Goal: Task Accomplishment & Management: Manage account settings

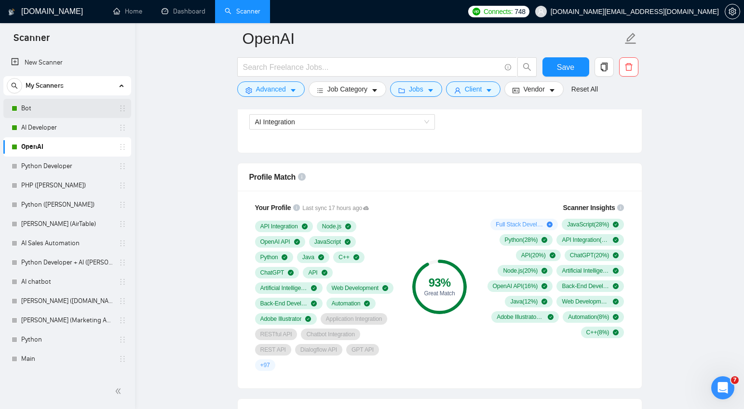
click at [39, 108] on link "Bot" at bounding box center [67, 108] width 92 height 19
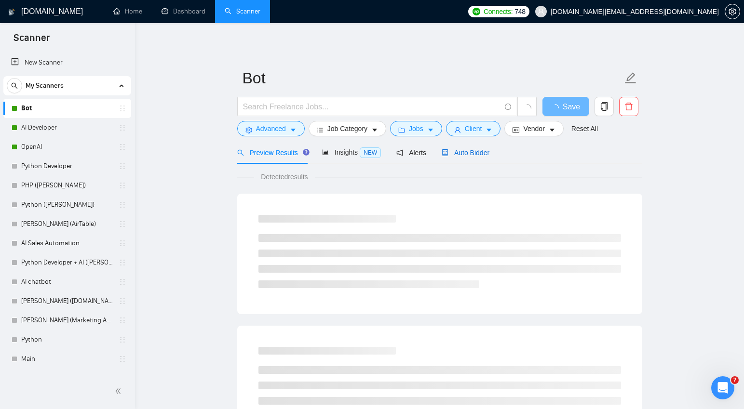
click at [486, 153] on span "Auto Bidder" at bounding box center [466, 153] width 48 height 8
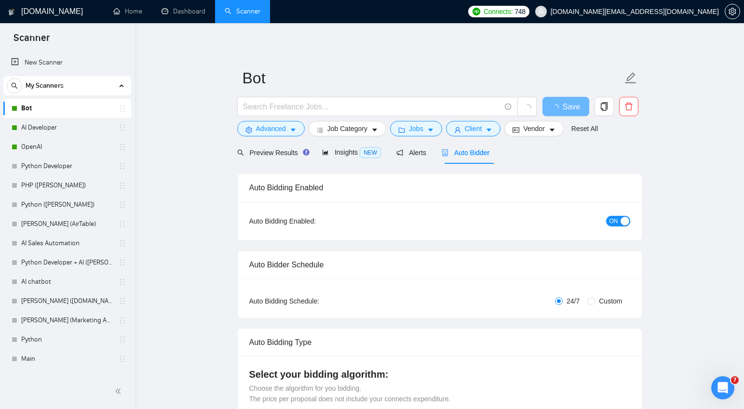
checkbox input "true"
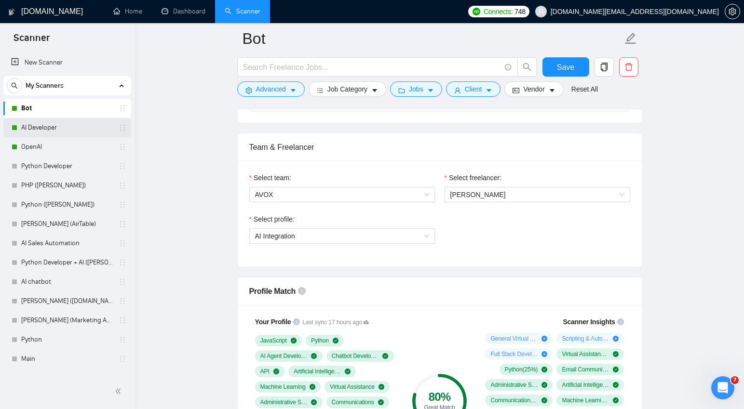
scroll to position [460, 0]
click at [30, 126] on link "AI Developer" at bounding box center [67, 127] width 92 height 19
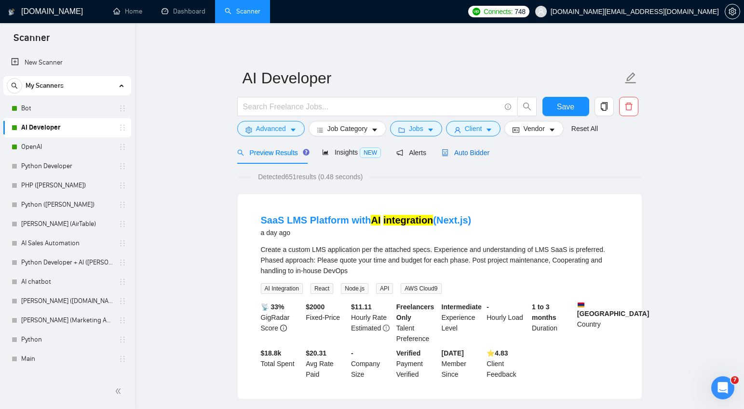
click at [460, 150] on span "Auto Bidder" at bounding box center [466, 153] width 48 height 8
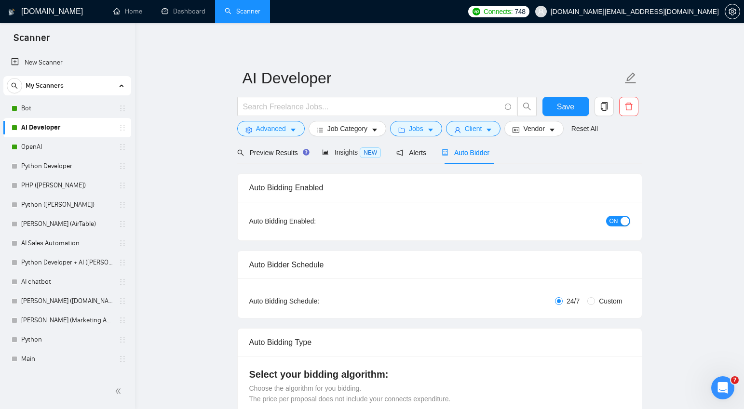
checkbox input "true"
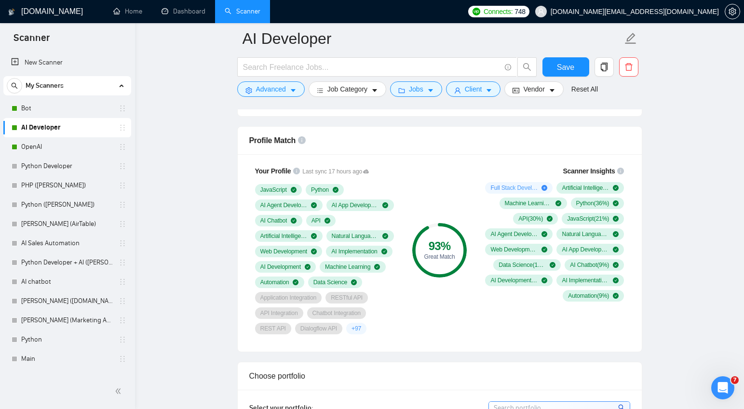
scroll to position [612, 0]
click at [50, 109] on link "Bot" at bounding box center [67, 108] width 92 height 19
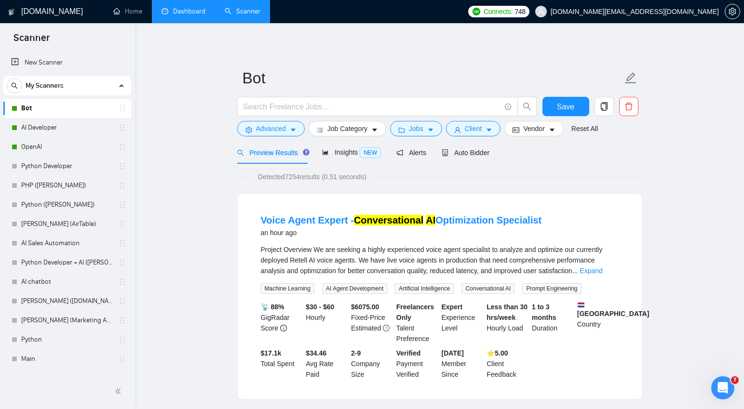
click at [188, 10] on link "Dashboard" at bounding box center [184, 11] width 44 height 8
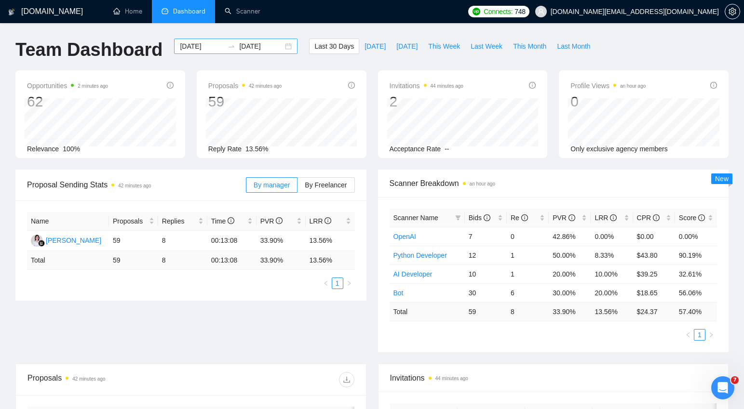
click at [192, 46] on input "[DATE]" at bounding box center [202, 46] width 44 height 11
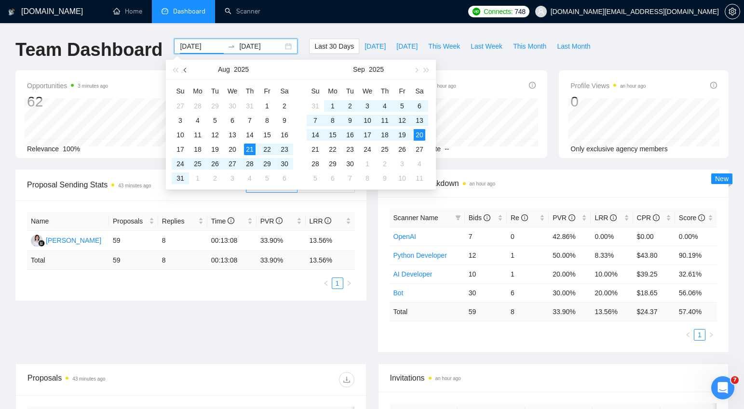
click at [184, 69] on span "button" at bounding box center [186, 70] width 5 height 5
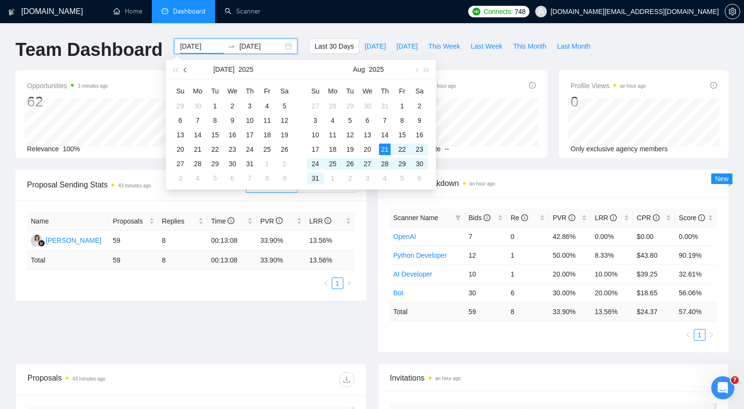
click at [184, 69] on span "button" at bounding box center [186, 70] width 5 height 5
type input "[DATE]"
click at [265, 106] on div "4" at bounding box center [267, 106] width 12 height 12
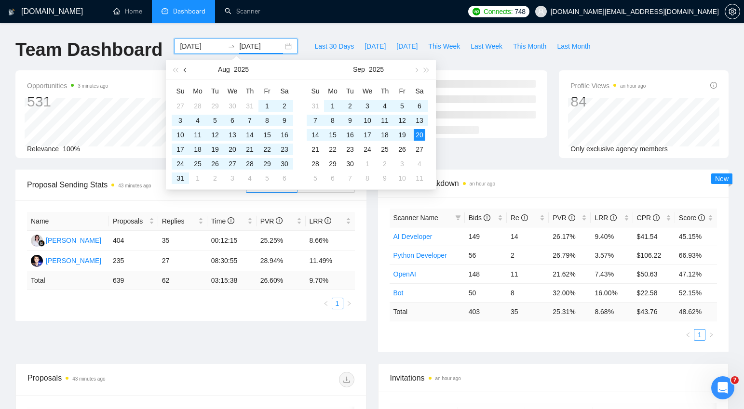
click at [186, 71] on span "button" at bounding box center [186, 70] width 5 height 5
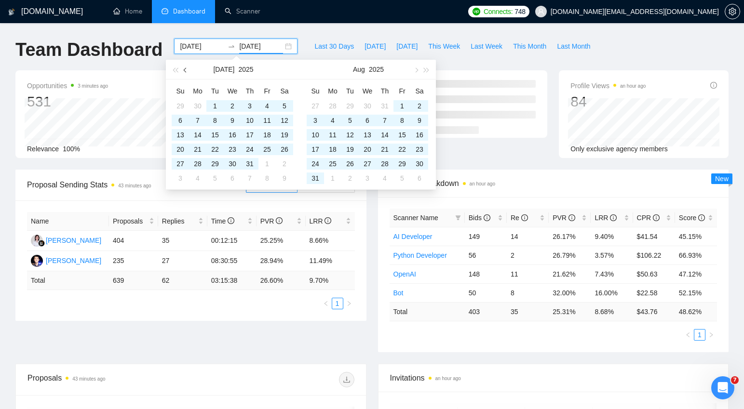
click at [186, 71] on span "button" at bounding box center [186, 70] width 5 height 5
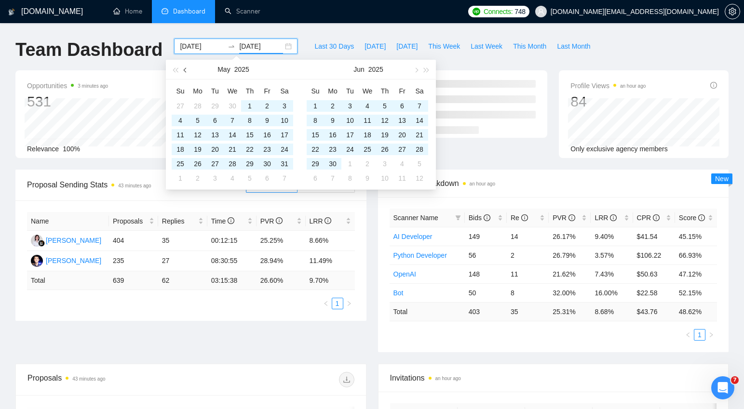
click at [186, 71] on span "button" at bounding box center [186, 70] width 5 height 5
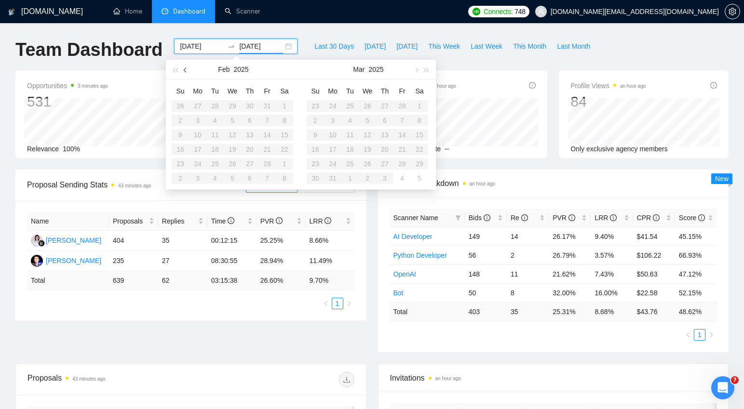
click at [186, 71] on span "button" at bounding box center [186, 70] width 5 height 5
click at [415, 70] on span "button" at bounding box center [415, 70] width 5 height 5
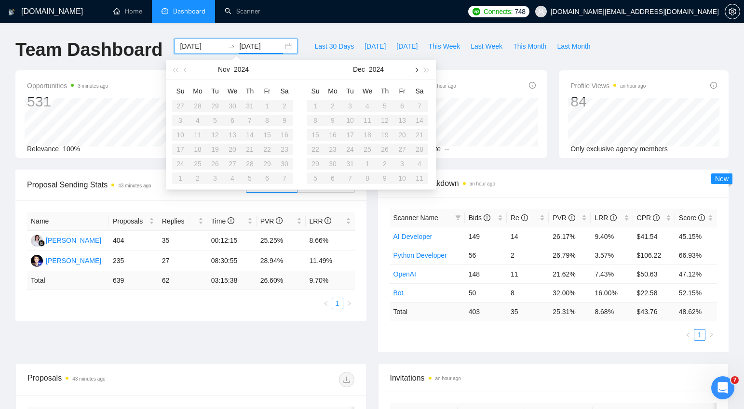
click at [415, 70] on span "button" at bounding box center [415, 70] width 5 height 5
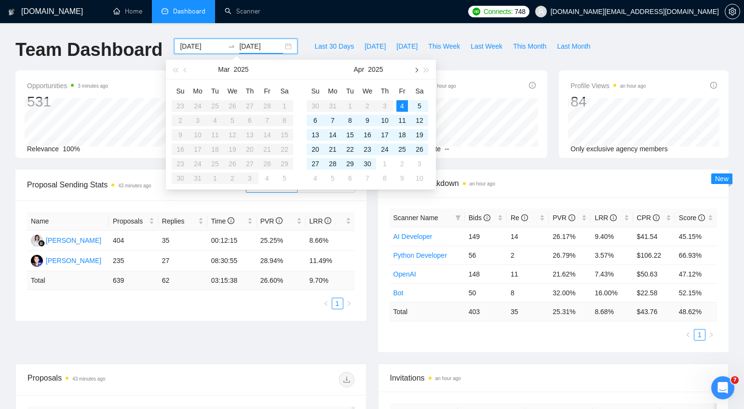
click at [415, 70] on span "button" at bounding box center [415, 70] width 5 height 5
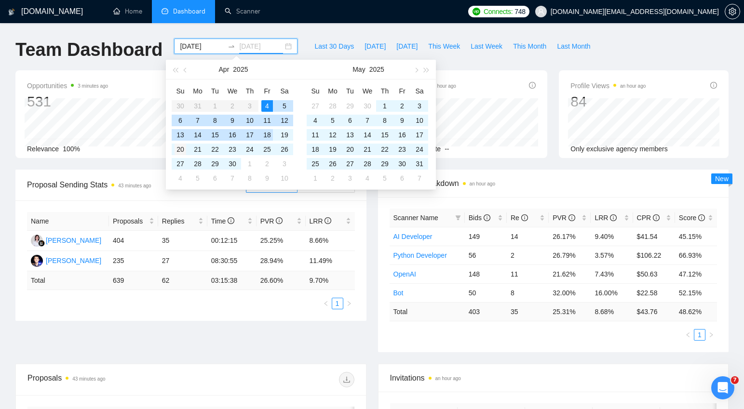
type input "[DATE]"
click at [180, 148] on div "20" at bounding box center [181, 150] width 12 height 12
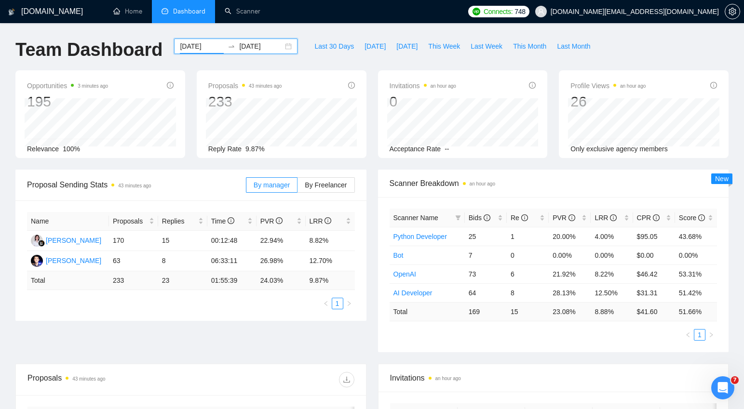
click at [204, 44] on input "[DATE]" at bounding box center [202, 46] width 44 height 11
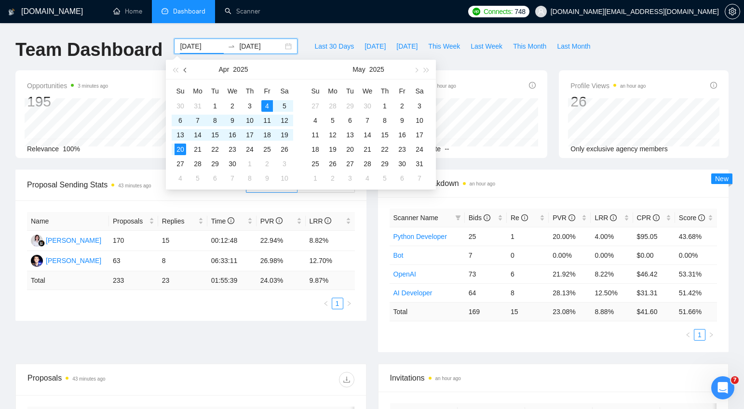
click at [186, 68] on span "button" at bounding box center [186, 70] width 5 height 5
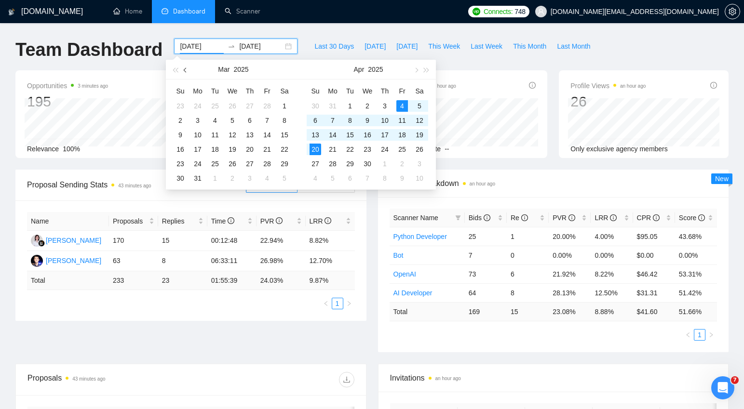
scroll to position [1, 0]
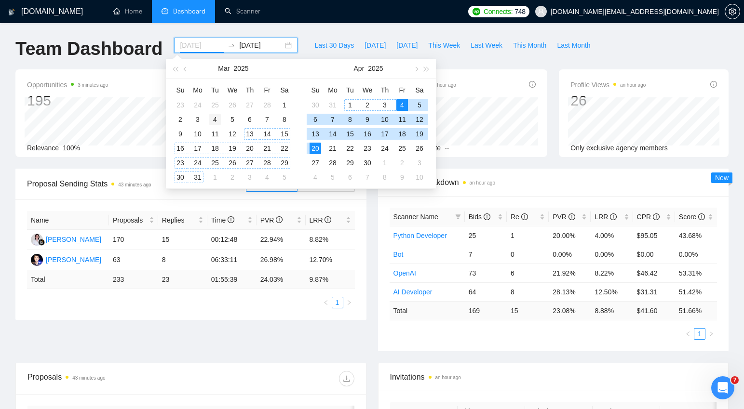
type input "[DATE]"
click at [215, 117] on div "4" at bounding box center [215, 120] width 12 height 12
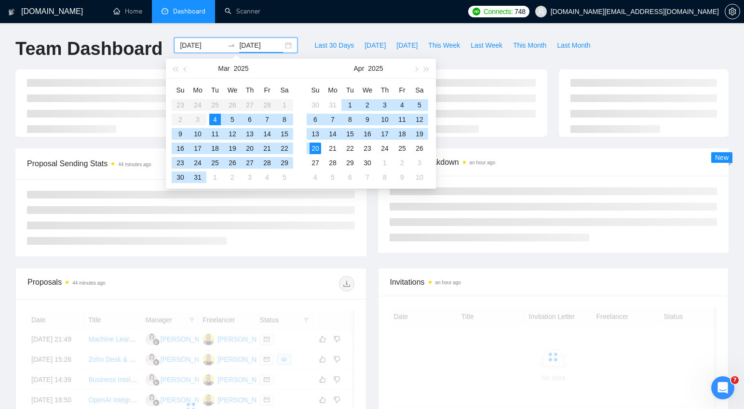
scroll to position [6, 0]
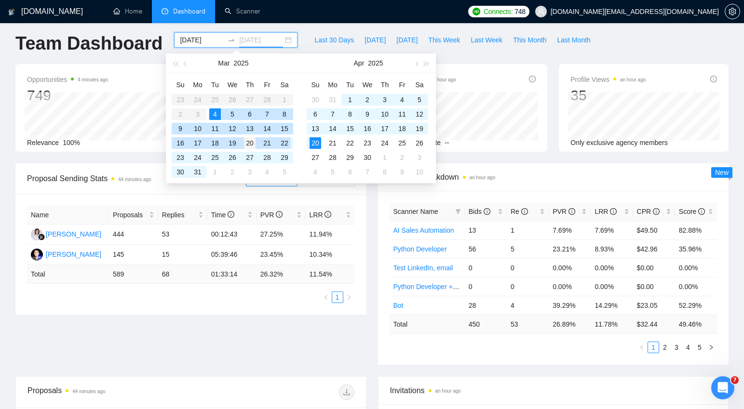
type input "[DATE]"
click at [252, 143] on div "20" at bounding box center [250, 143] width 12 height 12
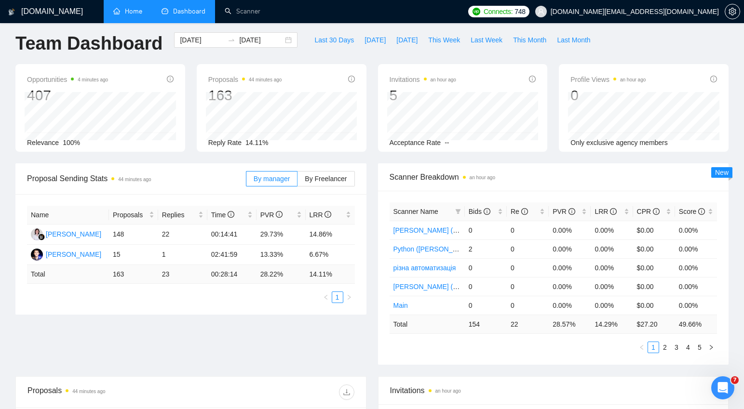
click at [132, 9] on link "Home" at bounding box center [127, 11] width 29 height 8
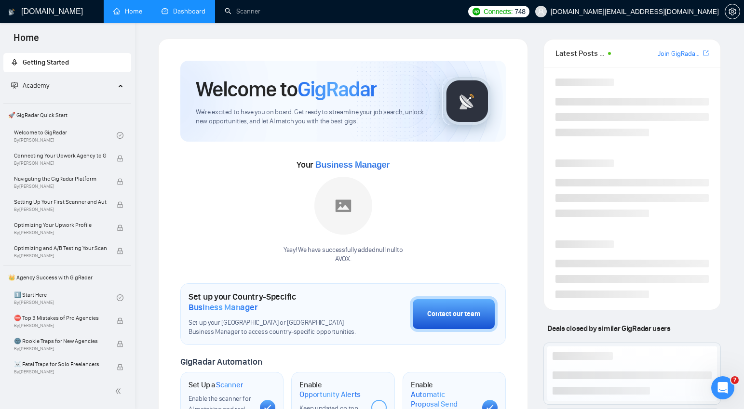
click at [185, 10] on link "Dashboard" at bounding box center [184, 11] width 44 height 8
